Goal: Task Accomplishment & Management: Manage account settings

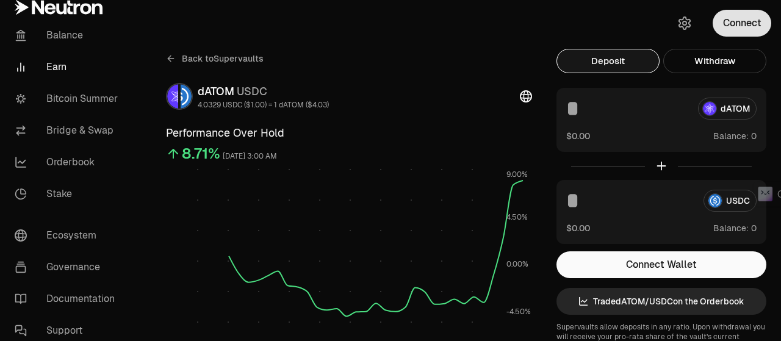
click at [731, 25] on button "Connect" at bounding box center [741, 23] width 59 height 27
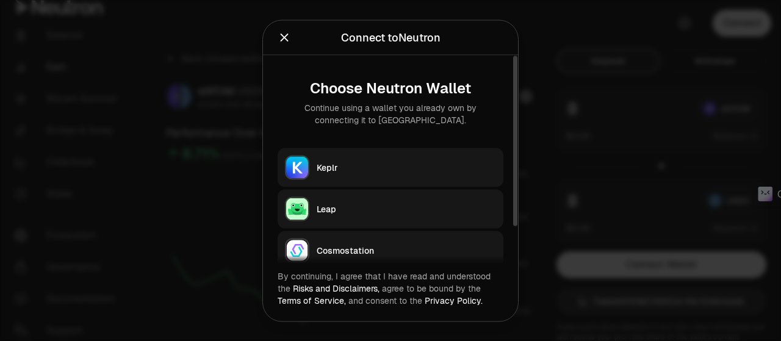
click at [342, 173] on div "Keplr" at bounding box center [406, 167] width 179 height 12
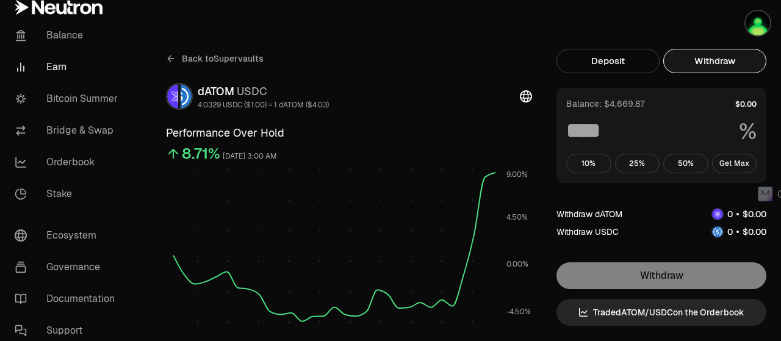
click at [722, 57] on button "Withdraw" at bounding box center [714, 61] width 103 height 24
click at [734, 162] on button "Get Max" at bounding box center [734, 164] width 45 height 20
type input "***"
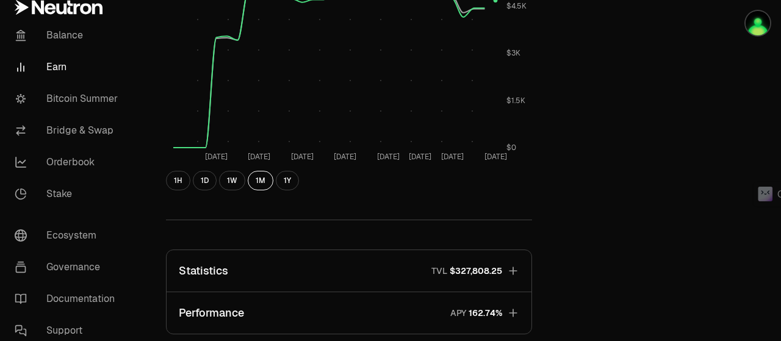
scroll to position [549, 0]
click at [232, 176] on button "1W" at bounding box center [232, 180] width 26 height 20
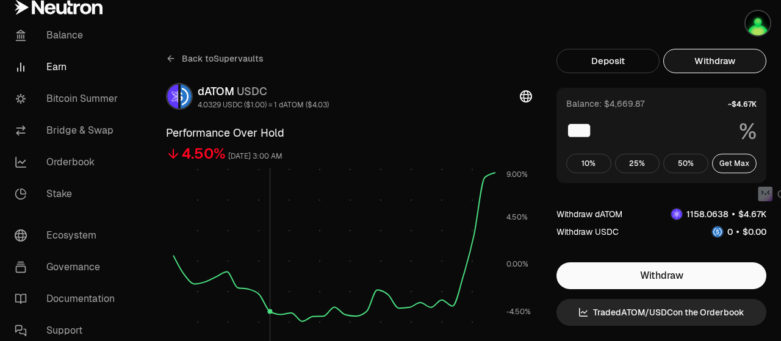
scroll to position [183, 0]
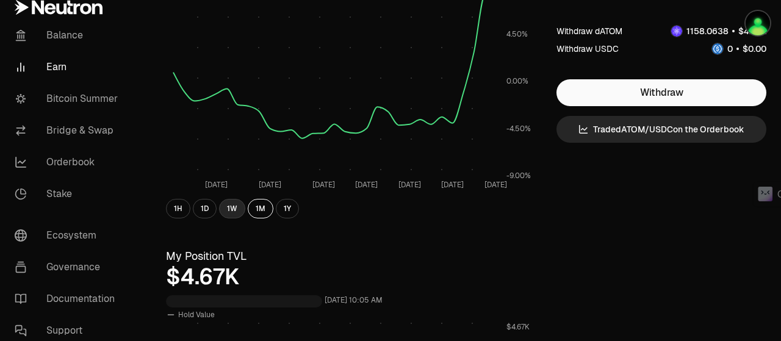
click at [228, 208] on button "1W" at bounding box center [232, 209] width 26 height 20
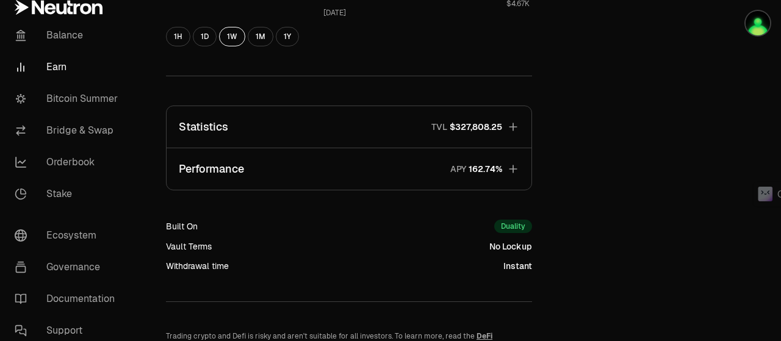
scroll to position [732, 0]
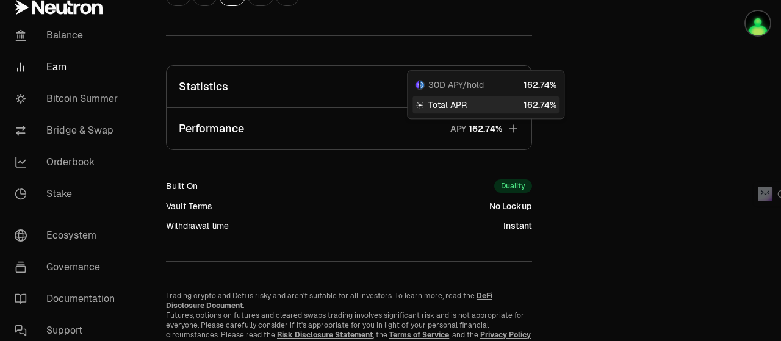
click at [520, 127] on button "Performance APY" at bounding box center [348, 128] width 365 height 41
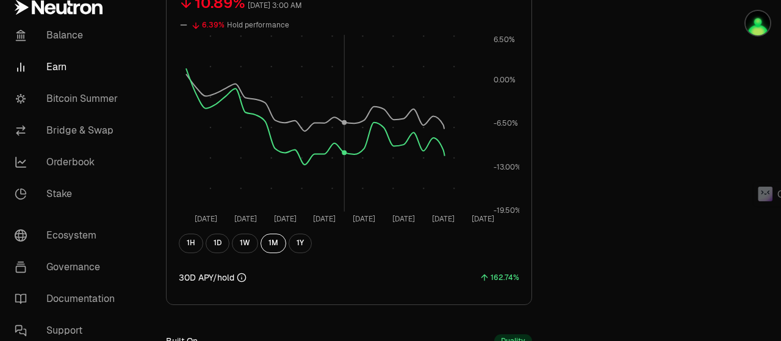
scroll to position [1098, 0]
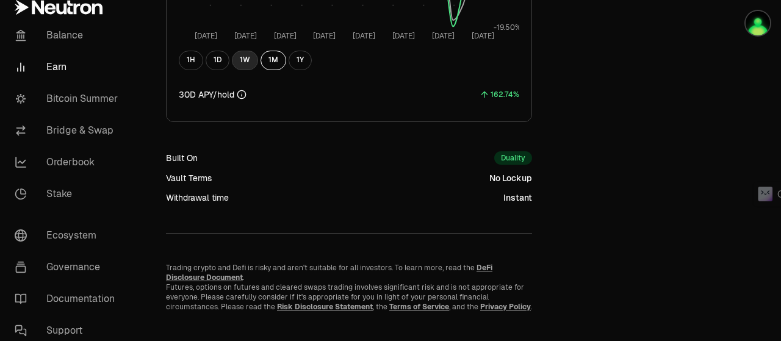
click at [242, 57] on button "1W" at bounding box center [245, 61] width 26 height 20
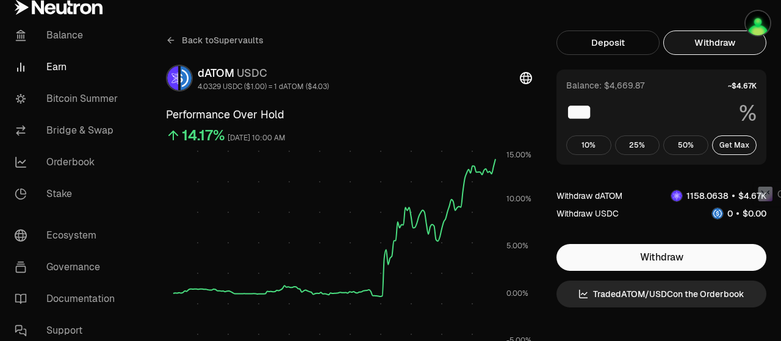
scroll to position [0, 0]
